Goal: Find contact information: Find contact information

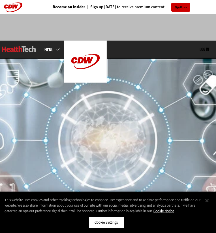
click at [208, 201] on button "Close" at bounding box center [207, 200] width 12 height 12
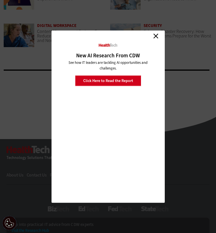
scroll to position [1384, 0]
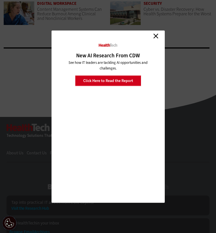
click at [157, 35] on link "Close" at bounding box center [156, 36] width 9 height 9
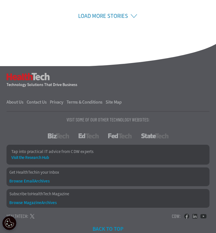
scroll to position [1431, 0]
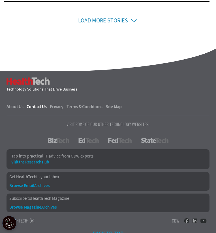
click at [33, 104] on link "Contact Us" at bounding box center [38, 106] width 22 height 5
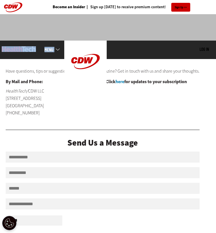
drag, startPoint x: 37, startPoint y: 51, endPoint x: 6, endPoint y: 49, distance: 31.0
click at [5, 49] on div "MENU Log in Mobile menu Topics Artificial Intelligence Cloud Data Analytics Dat…" at bounding box center [108, 50] width 216 height 18
click at [67, 73] on p "Have questions, tips or suggestions for HealthTech magazine? Get in touch with …" at bounding box center [103, 70] width 194 height 7
drag, startPoint x: 7, startPoint y: 91, endPoint x: 26, endPoint y: 91, distance: 19.3
click at [26, 91] on em "HealthTech/" at bounding box center [17, 91] width 22 height 6
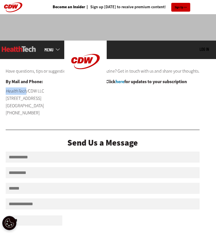
copy em "HealthTech"
